Goal: Communication & Community: Answer question/provide support

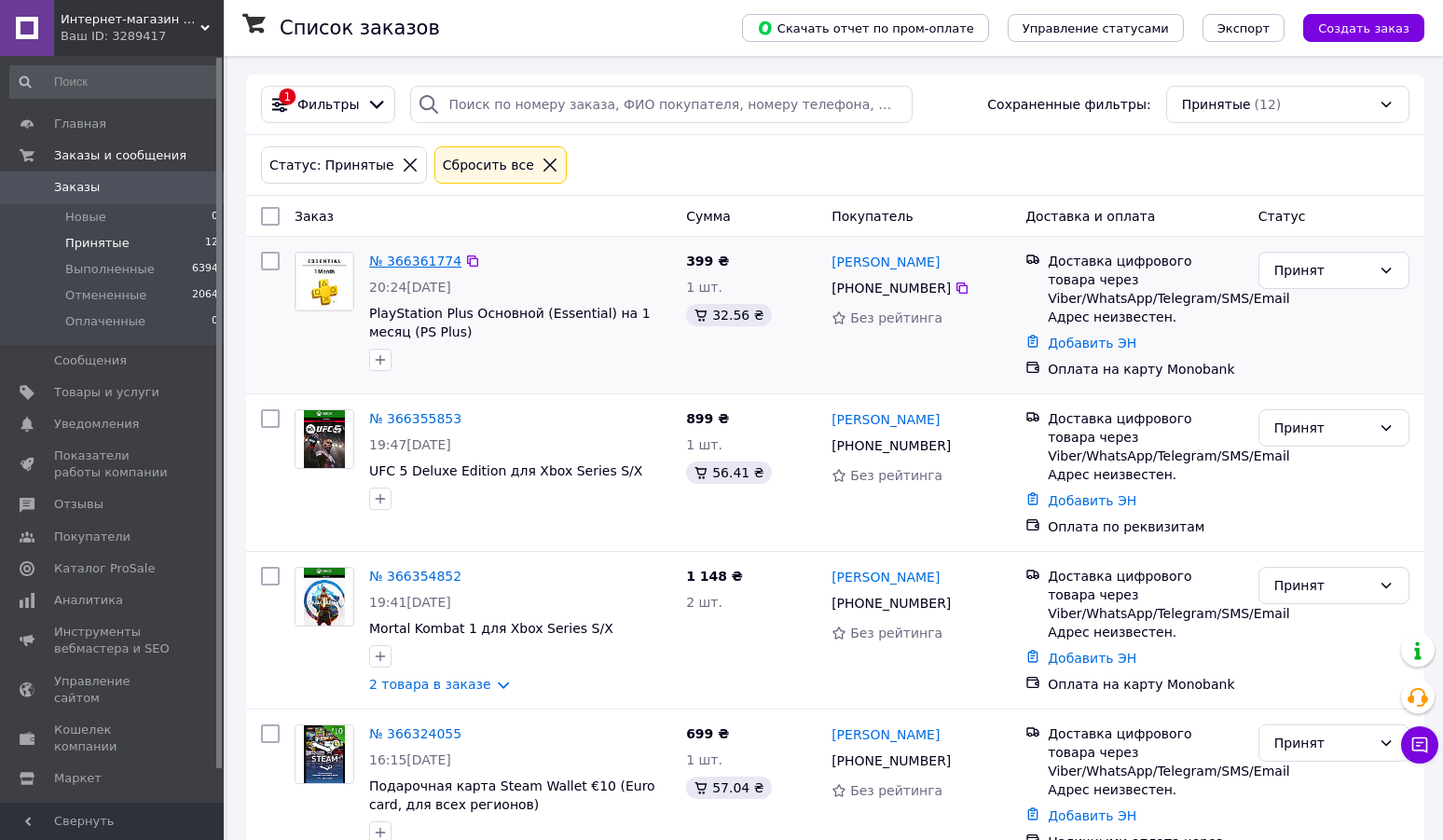
click at [440, 259] on link "№ 366361774" at bounding box center [415, 261] width 92 height 15
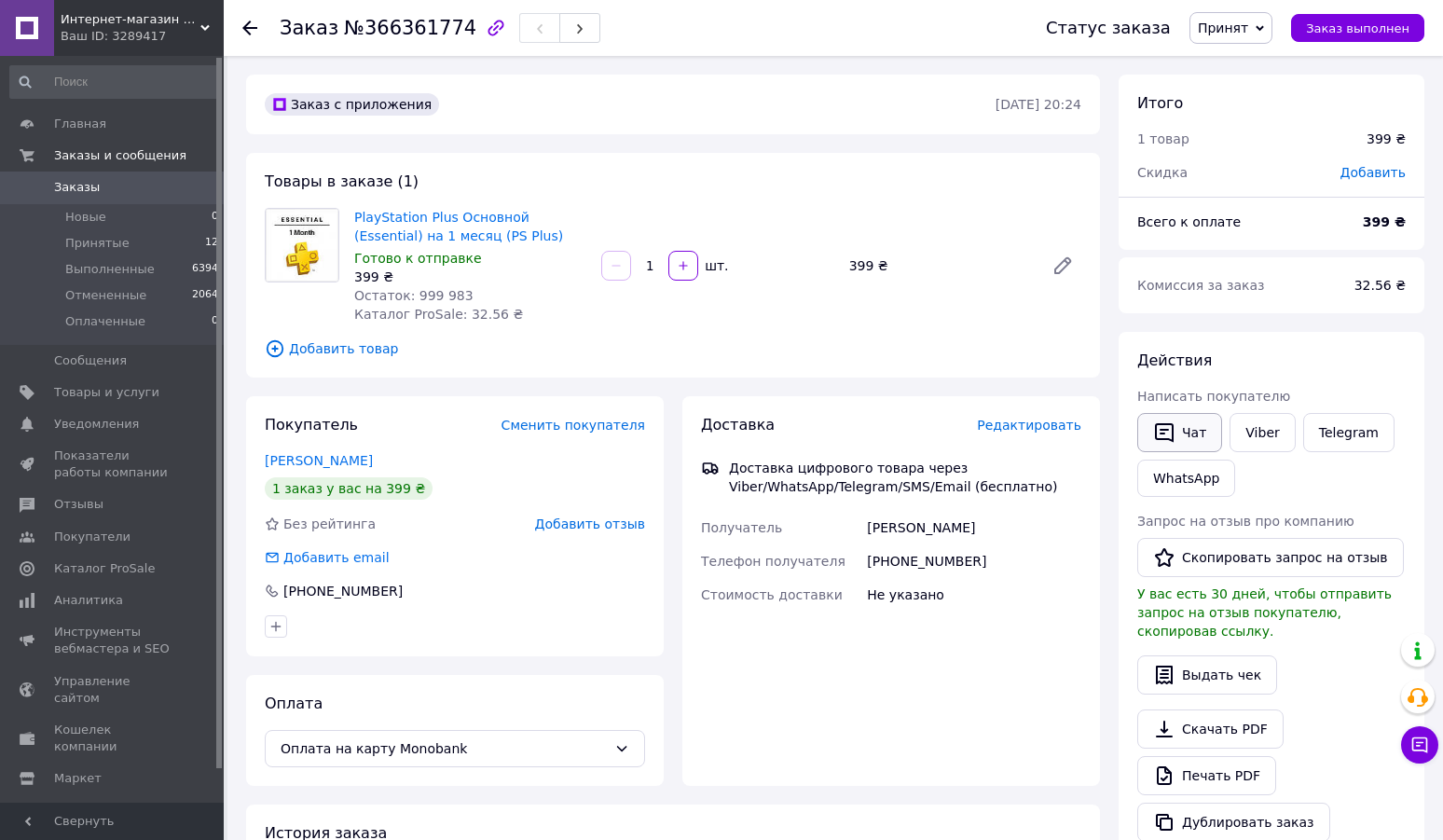
click at [1182, 423] on button "Чат" at bounding box center [1179, 433] width 85 height 39
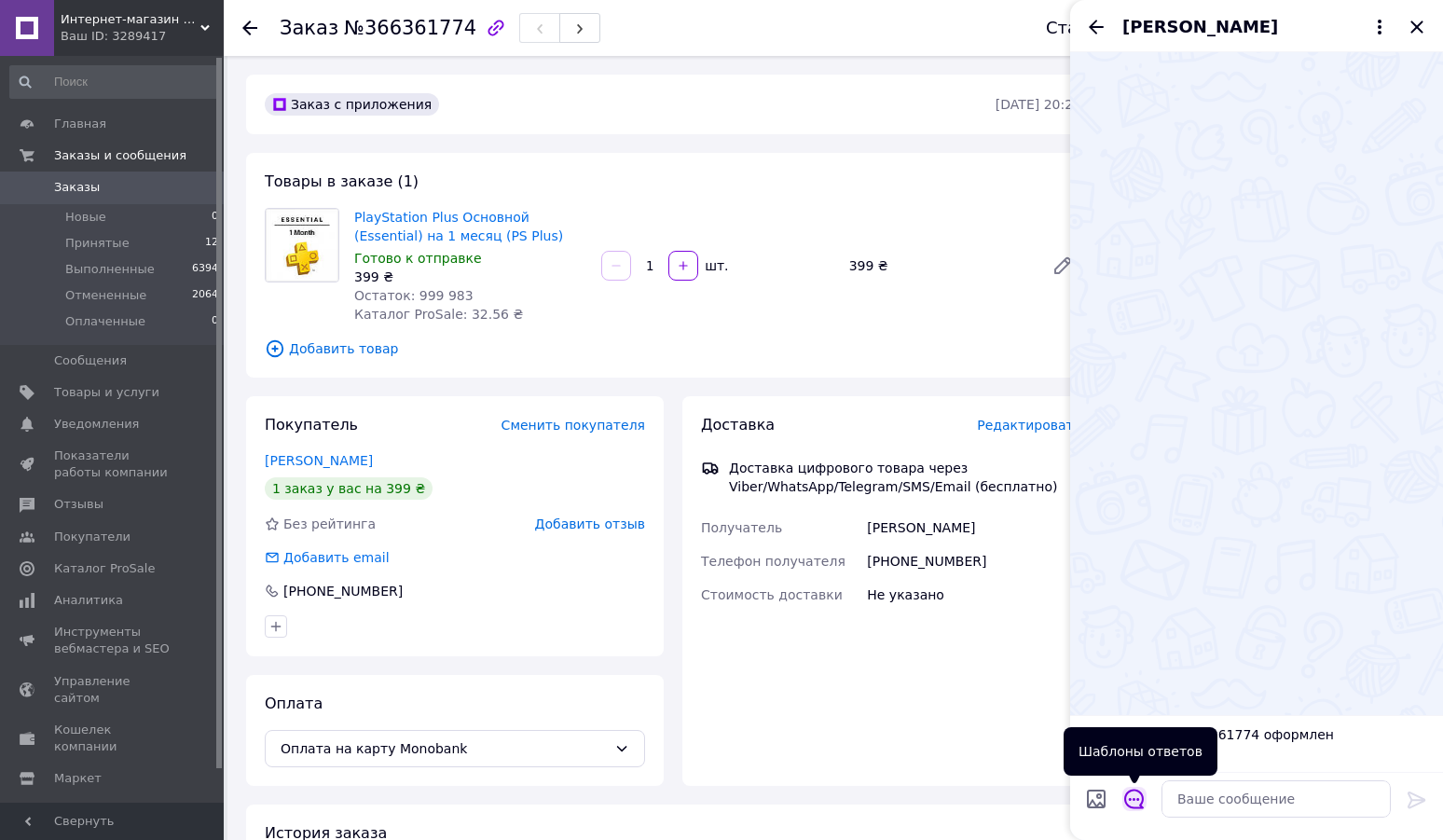
click at [1132, 800] on icon "Открыть шаблоны ответов" at bounding box center [1134, 798] width 20 height 20
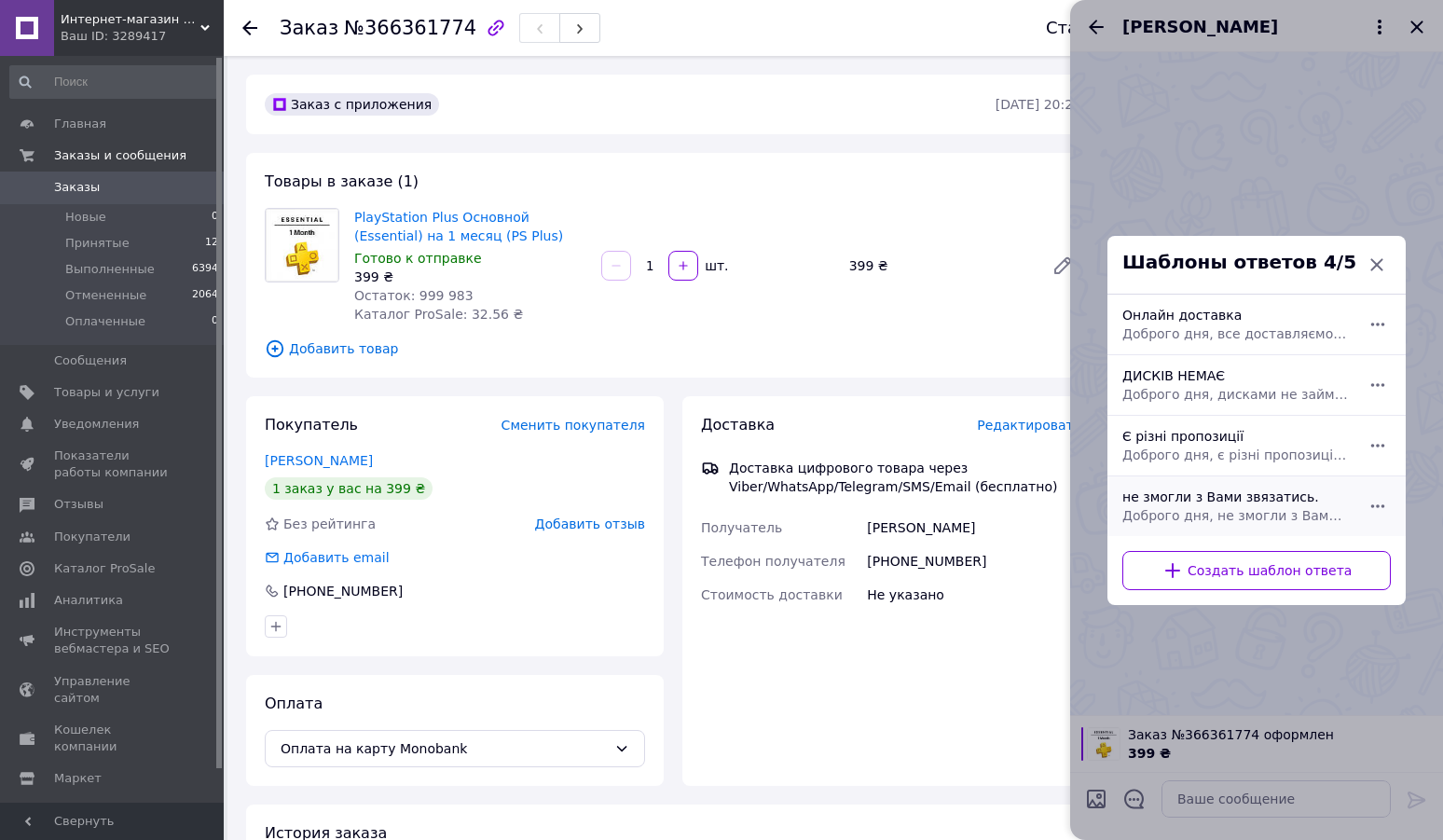
click at [1175, 499] on div "не змогли з Вами звязатись. Доброго дня, не змогли з Вами звязатись. Зручно нап…" at bounding box center [1235, 507] width 242 height 52
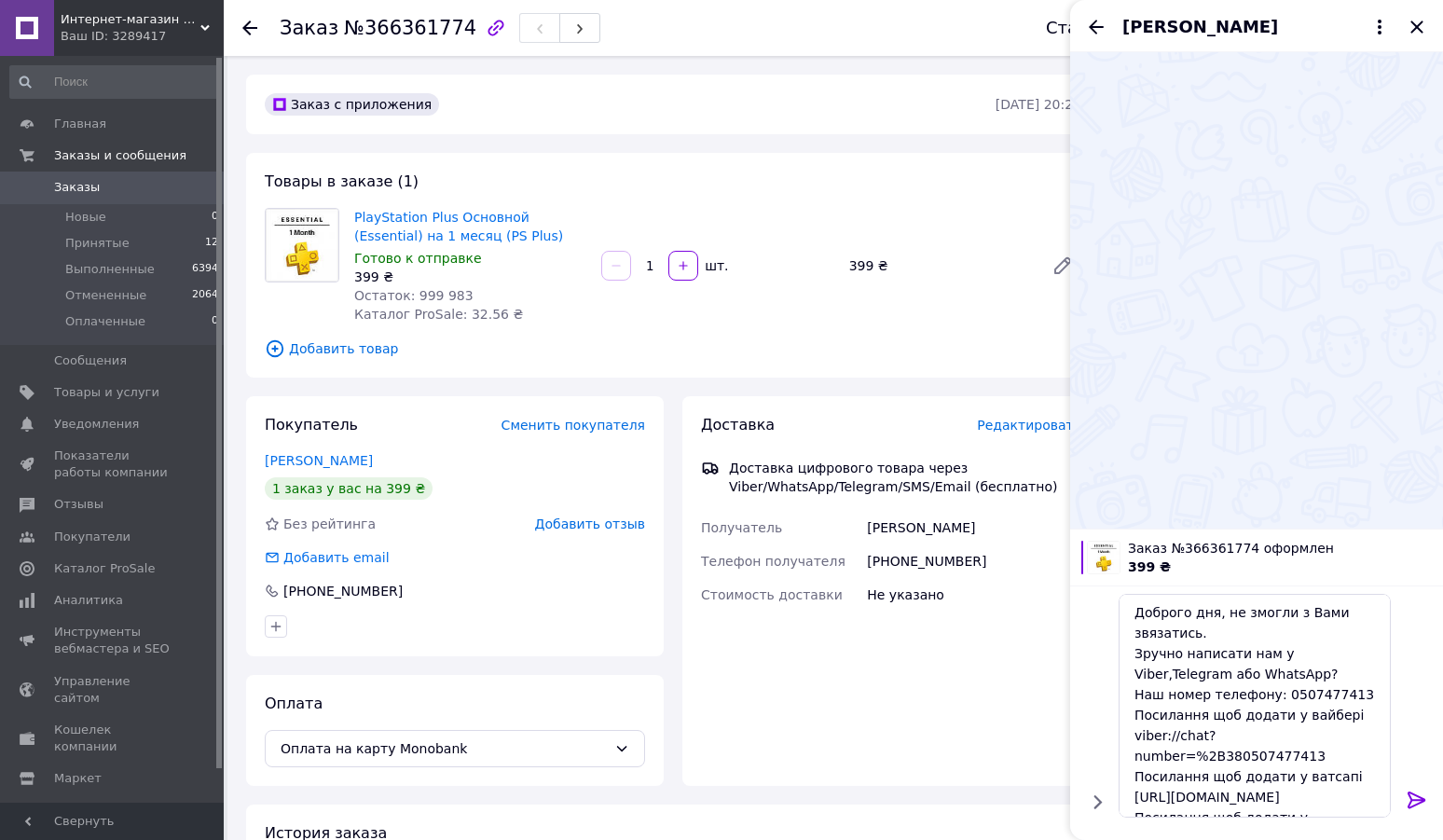
type textarea "Доброго дня, не змогли з Вами звязатись. Зручно написати нам у Viber,Telegram а…"
click at [1413, 799] on icon at bounding box center [1417, 799] width 22 height 22
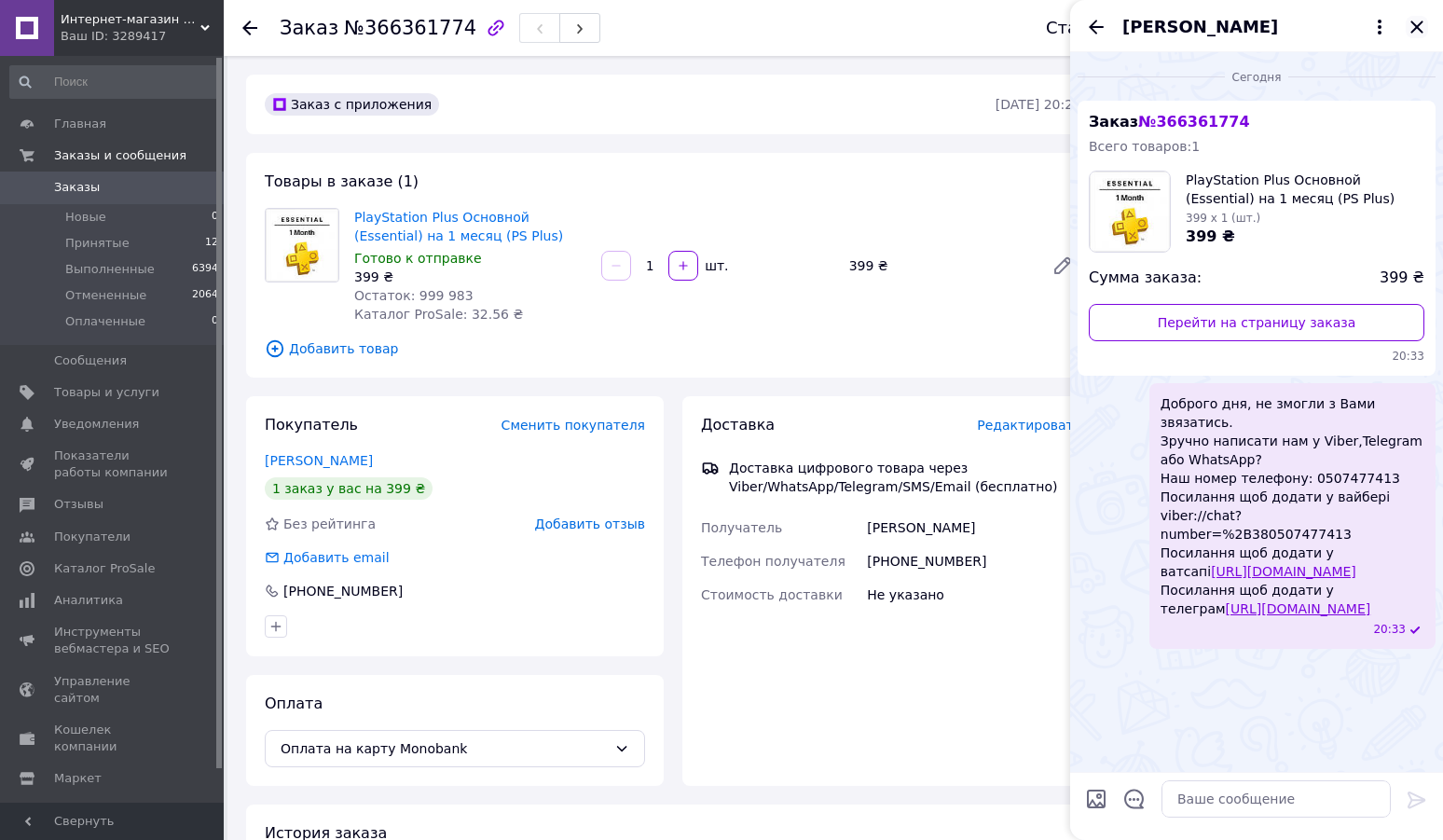
click at [1416, 24] on icon "Закрыть" at bounding box center [1417, 26] width 22 height 22
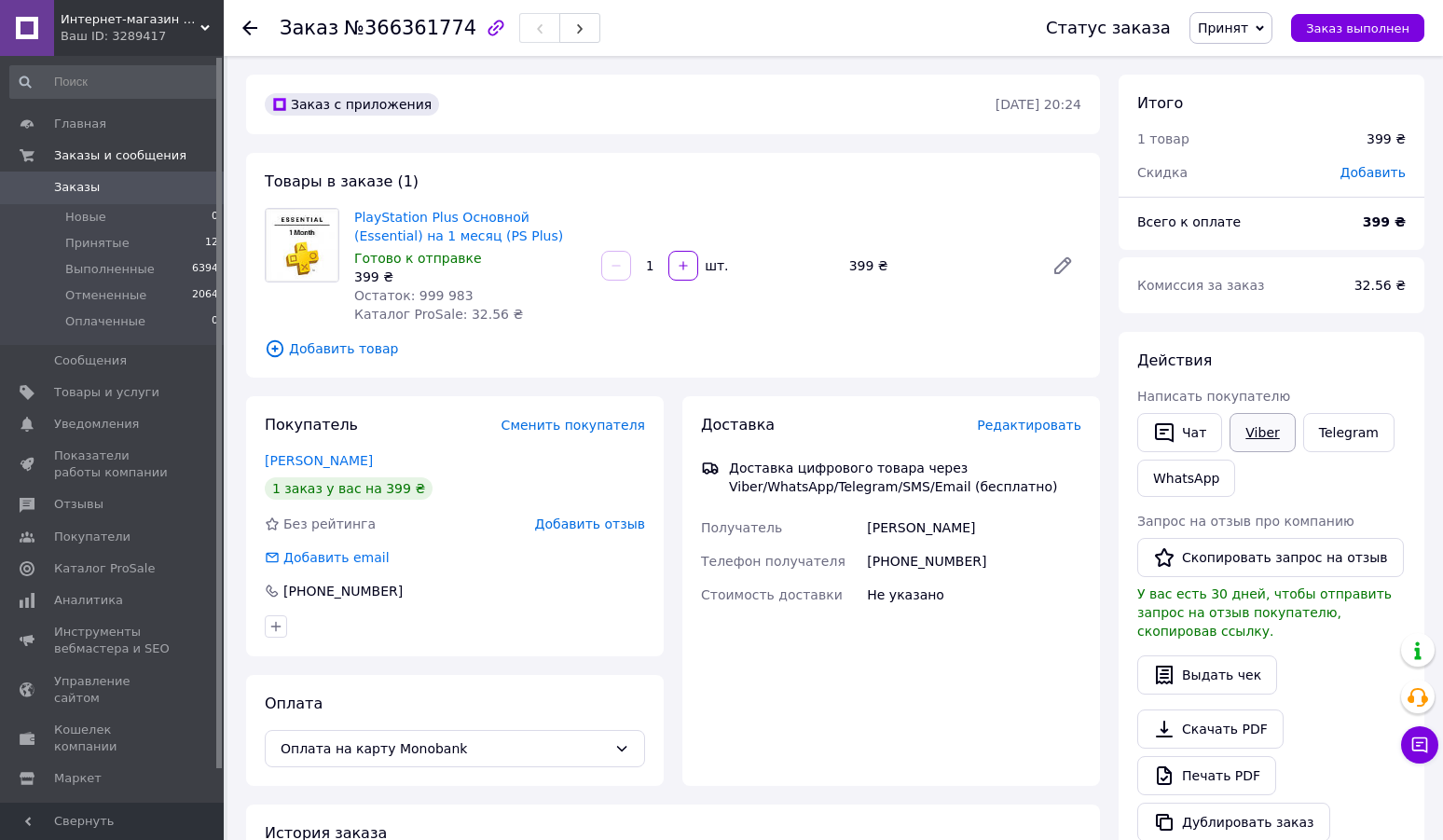
click at [1249, 431] on link "Viber" at bounding box center [1261, 433] width 65 height 39
click at [1345, 429] on link "Telegram" at bounding box center [1349, 433] width 91 height 39
click at [1215, 477] on link "WhatsApp" at bounding box center [1185, 478] width 98 height 37
